Goal: Task Accomplishment & Management: Complete application form

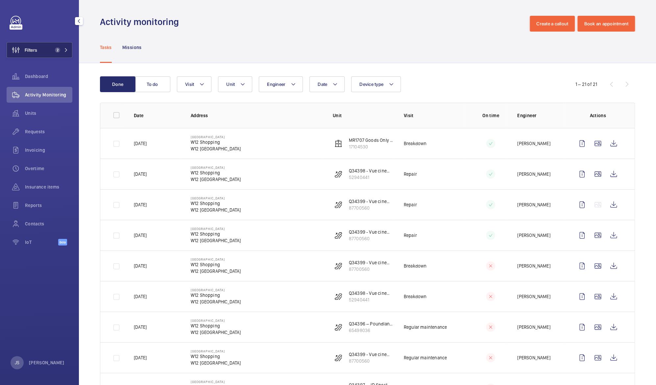
click at [49, 52] on button "Filters 2" at bounding box center [40, 50] width 66 height 16
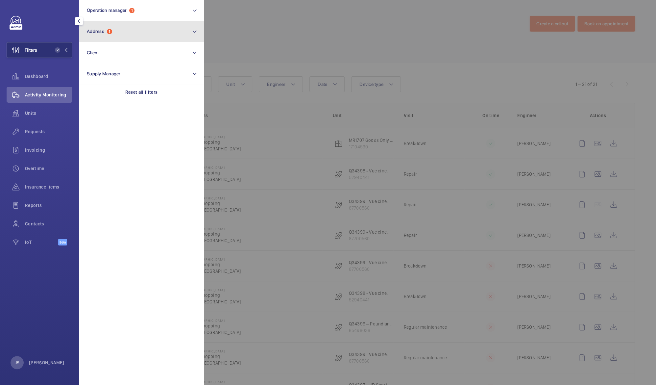
click at [106, 34] on span "Address 1" at bounding box center [99, 32] width 25 height 6
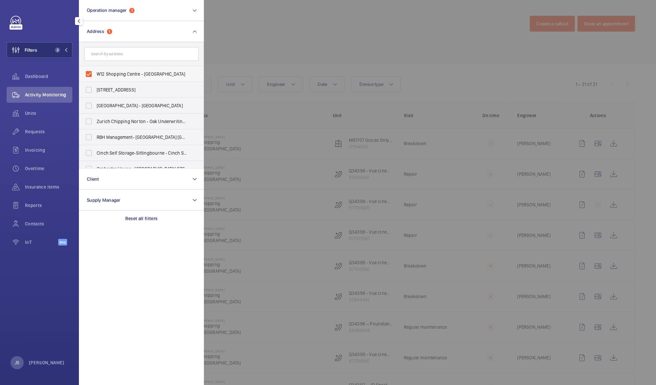
click at [102, 73] on span "W12 Shopping Centre - [GEOGRAPHIC_DATA]" at bounding box center [142, 74] width 90 height 7
click at [95, 73] on input "W12 Shopping Centre - [GEOGRAPHIC_DATA]" at bounding box center [88, 73] width 13 height 13
checkbox input "false"
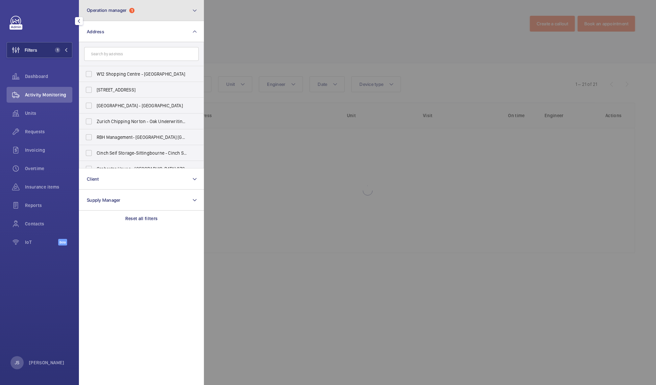
click at [108, 10] on span "Operation manager" at bounding box center [107, 10] width 40 height 5
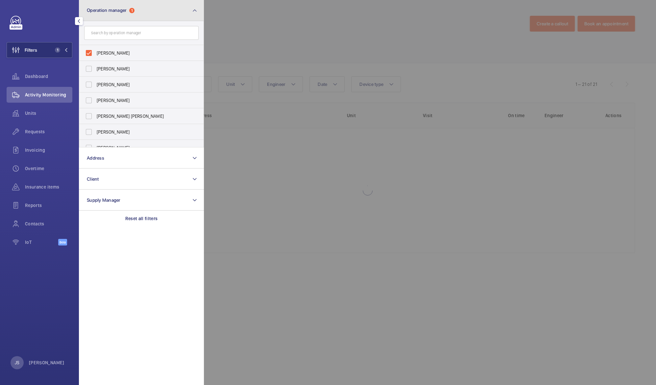
click at [110, 14] on button "Operation manager 1" at bounding box center [141, 10] width 125 height 21
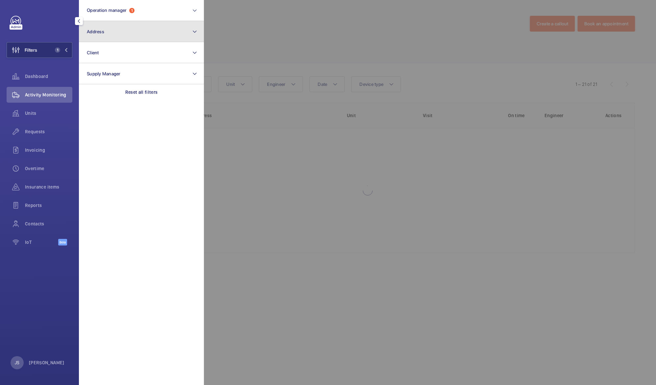
click at [114, 32] on button "Address" at bounding box center [141, 31] width 125 height 21
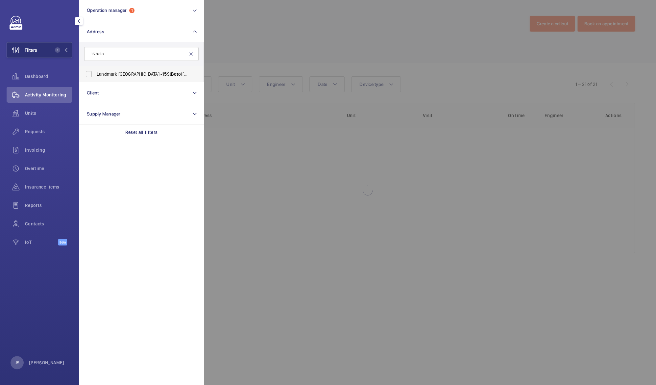
type input "15 botol"
click at [116, 74] on span "Landmark [GEOGRAPHIC_DATA] - [STREET_ADDRESS]" at bounding box center [142, 74] width 90 height 7
click at [95, 74] on input "Landmark [GEOGRAPHIC_DATA] - [STREET_ADDRESS]" at bounding box center [88, 73] width 13 height 13
checkbox input "true"
click at [243, 52] on div at bounding box center [532, 192] width 656 height 385
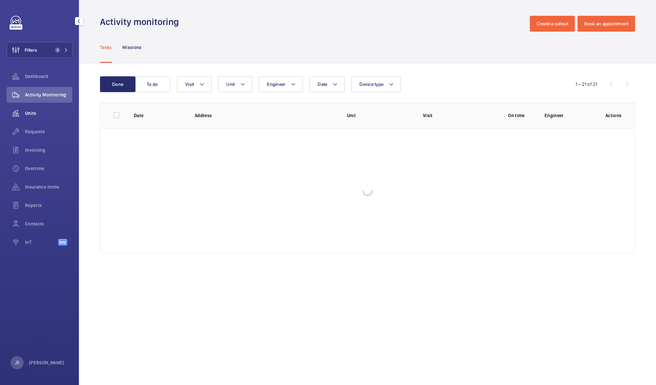
click at [34, 112] on span "Units" at bounding box center [48, 113] width 47 height 7
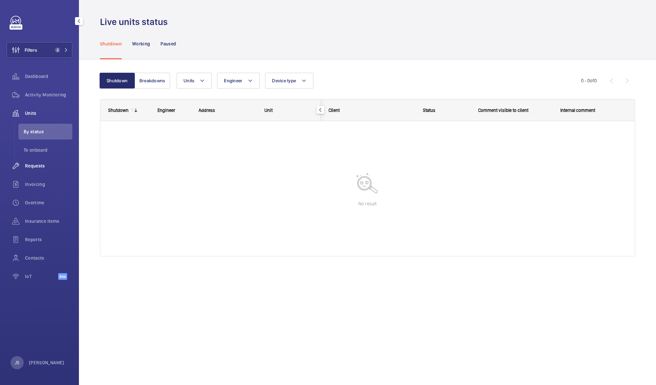
click at [36, 163] on span "Requests" at bounding box center [48, 166] width 47 height 7
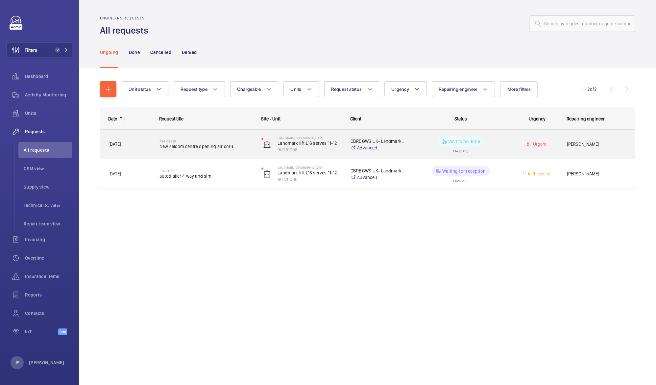
click at [167, 147] on span "New selcom centre opening air cord" at bounding box center [206, 146] width 93 height 7
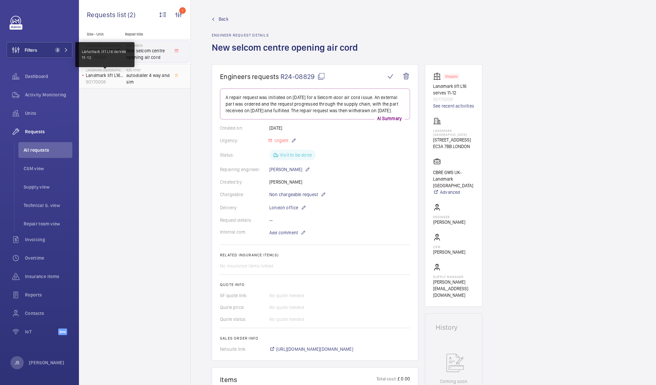
click at [109, 76] on p "Landmark lift L16 serves 11-12" at bounding box center [105, 75] width 38 height 7
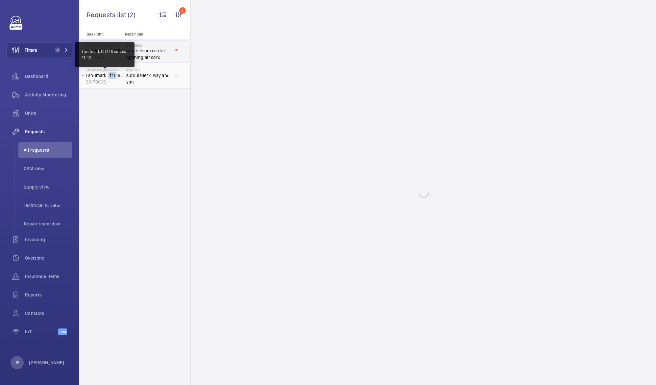
click at [109, 76] on p "Landmark lift L16 serves 11-12" at bounding box center [105, 75] width 38 height 7
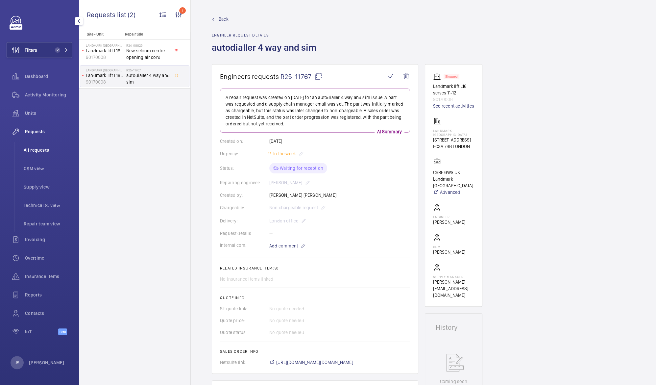
click at [31, 153] on li "All requests" at bounding box center [45, 150] width 54 height 16
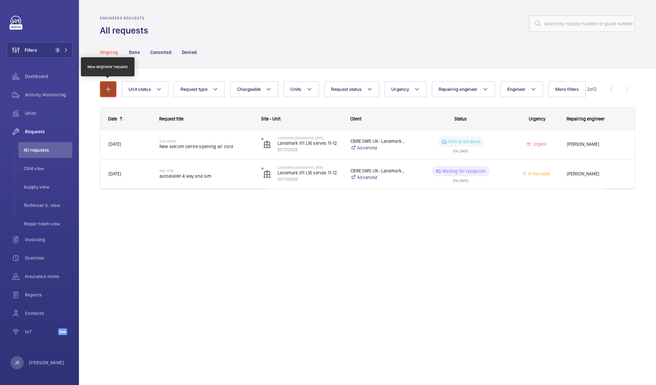
click at [107, 94] on button "button" at bounding box center [108, 89] width 16 height 16
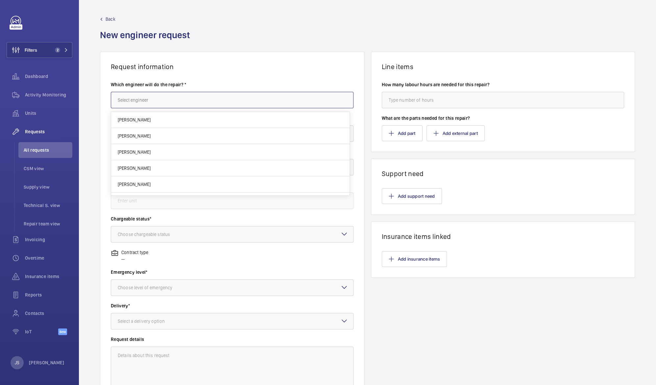
click at [127, 102] on input "text" at bounding box center [232, 100] width 243 height 16
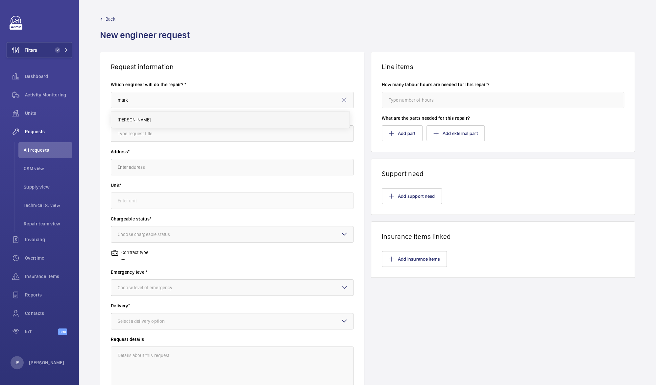
click at [139, 117] on span "[PERSON_NAME]" at bounding box center [134, 119] width 33 height 7
type input "[PERSON_NAME]"
click at [137, 136] on input "text" at bounding box center [232, 133] width 243 height 16
type input "On load generator test attendance"
click at [160, 168] on input "text" at bounding box center [232, 167] width 243 height 16
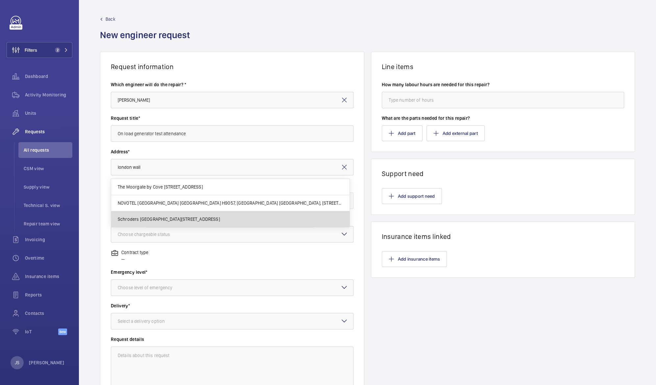
click at [165, 217] on span "Schroders [GEOGRAPHIC_DATA][STREET_ADDRESS]" at bounding box center [169, 219] width 102 height 7
type input "Schroders [GEOGRAPHIC_DATA][STREET_ADDRESS]"
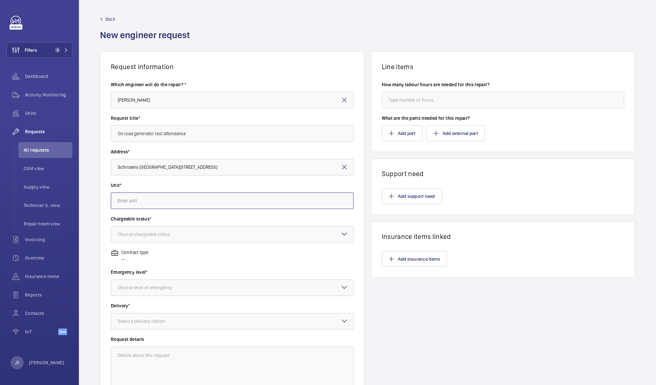
click at [145, 200] on input "text" at bounding box center [232, 200] width 243 height 16
click at [148, 218] on span "62415104 - Lift A - [GEOGRAPHIC_DATA]/PL11 (G-8)" at bounding box center [168, 220] width 100 height 7
type input "62415104 - Lift A - [GEOGRAPHIC_DATA]/PL11 (G-8)"
click at [148, 230] on div at bounding box center [232, 234] width 242 height 16
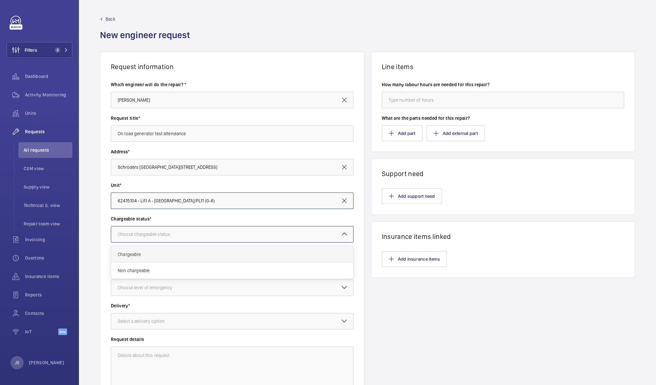
click at [149, 254] on span "Chargeable" at bounding box center [232, 254] width 229 height 7
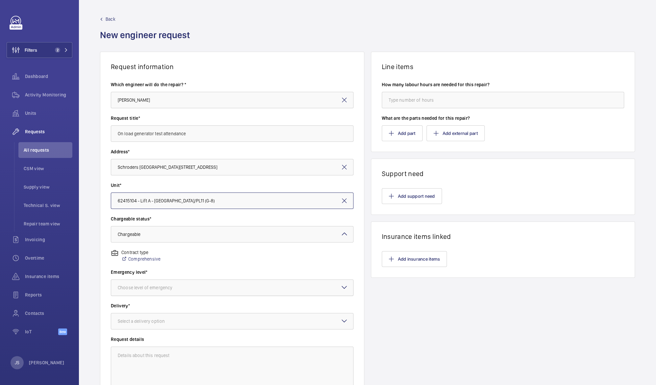
click at [152, 285] on div "Choose level of emergency" at bounding box center [153, 287] width 71 height 7
click at [149, 312] on div "Next visit" at bounding box center [232, 308] width 242 height 16
click at [149, 321] on div "Select a delivery option" at bounding box center [150, 321] width 64 height 7
click at [153, 345] on span "Part already taken" at bounding box center [232, 341] width 229 height 7
click at [343, 319] on div "Select a delivery option × Part already taken × Part already taken On site Lond…" at bounding box center [232, 321] width 243 height 16
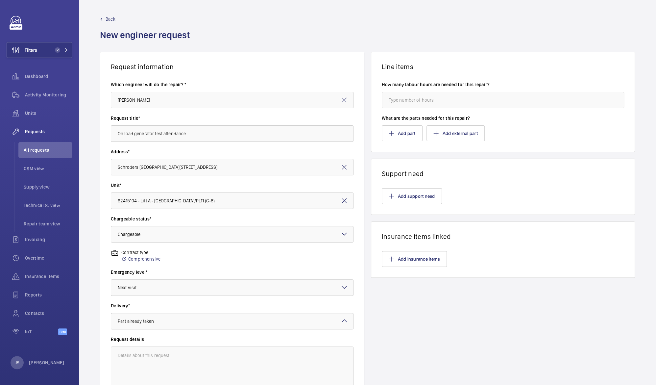
scroll to position [64, 0]
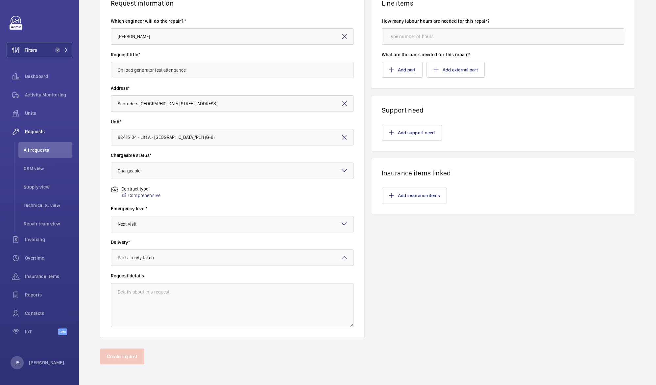
click at [345, 252] on wm-front-card-body "Which engineer will do the repair? * [PERSON_NAME] Request title* On load gener…" at bounding box center [232, 172] width 264 height 330
click at [286, 333] on span "Specified in comment" at bounding box center [232, 334] width 229 height 7
click at [118, 289] on textarea at bounding box center [232, 305] width 243 height 44
drag, startPoint x: 116, startPoint y: 67, endPoint x: 218, endPoint y: 64, distance: 101.4
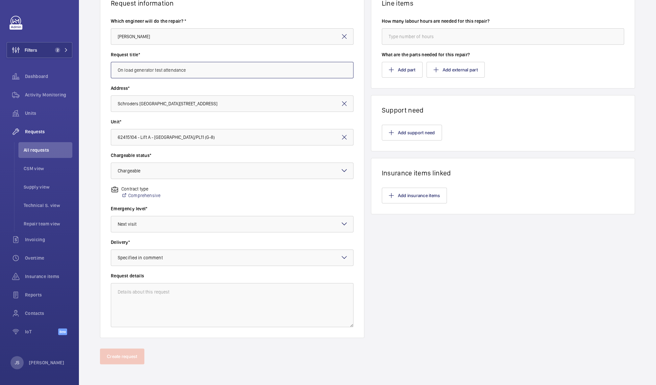
click at [218, 64] on input "On load generator test attendance" at bounding box center [232, 70] width 243 height 16
click at [119, 290] on textarea at bounding box center [232, 305] width 243 height 44
click at [145, 290] on textarea "Technician" at bounding box center [232, 305] width 243 height 44
paste textarea "On load generator test attendance"
click at [142, 292] on textarea "Technician On load generator test attendance" at bounding box center [232, 305] width 243 height 44
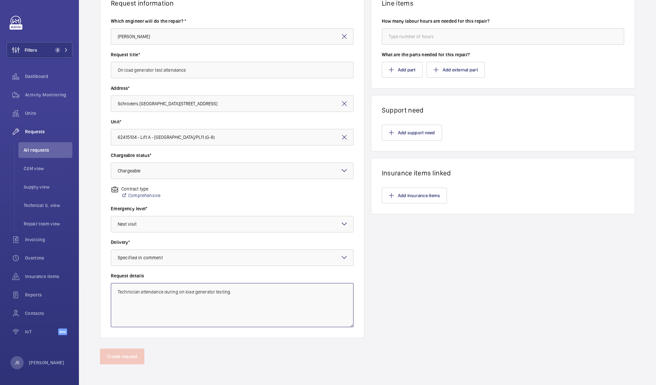
drag, startPoint x: 232, startPoint y: 290, endPoint x: 86, endPoint y: 286, distance: 146.1
click at [86, 286] on div "Request information Which engineer will do the repair? * [PERSON_NAME] Request …" at bounding box center [367, 168] width 577 height 360
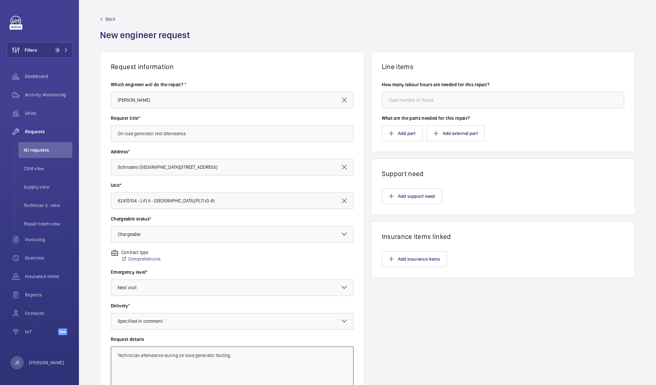
type textarea "Technician attendance during on load generator testing."
click at [466, 97] on input "number" at bounding box center [503, 100] width 243 height 16
type input "8"
click at [440, 175] on h1 "Support need" at bounding box center [503, 173] width 243 height 8
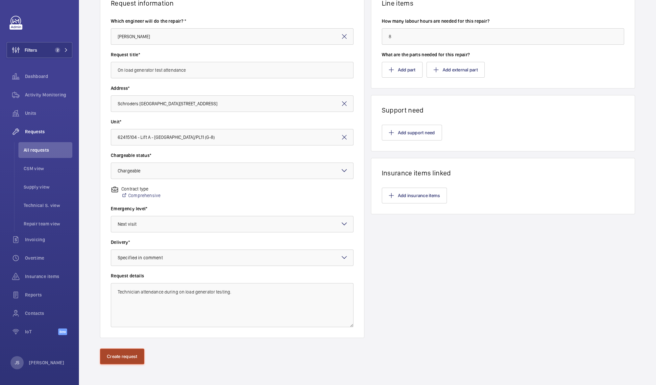
click at [118, 355] on button "Create request" at bounding box center [122, 356] width 44 height 16
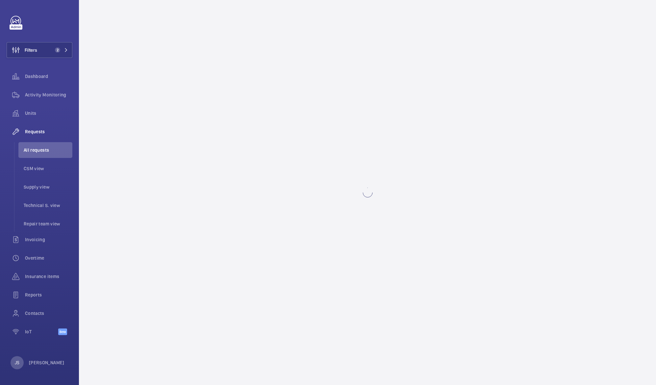
scroll to position [0, 0]
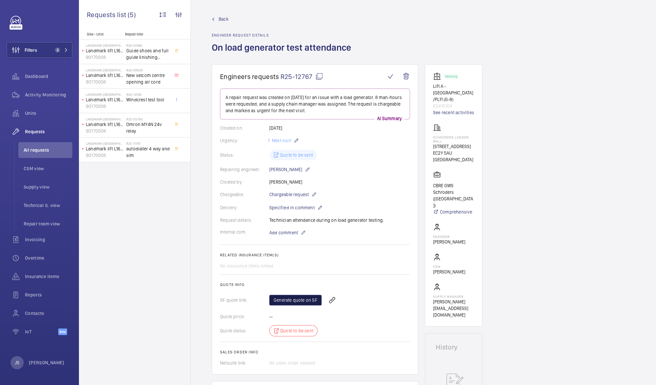
click at [292, 299] on link "Generate quote on SF" at bounding box center [295, 300] width 52 height 11
